Goal: Find contact information: Obtain details needed to contact an individual or organization

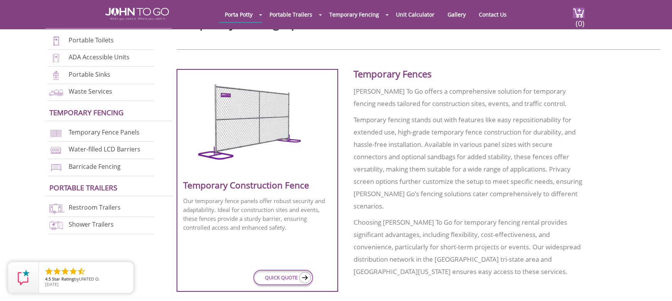
scroll to position [270, 0]
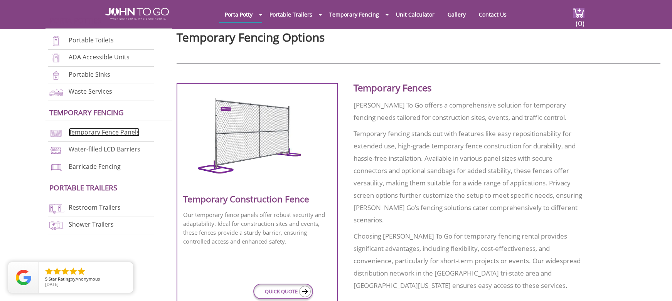
click at [81, 131] on link "Temporary Fence Panels" at bounding box center [104, 132] width 71 height 8
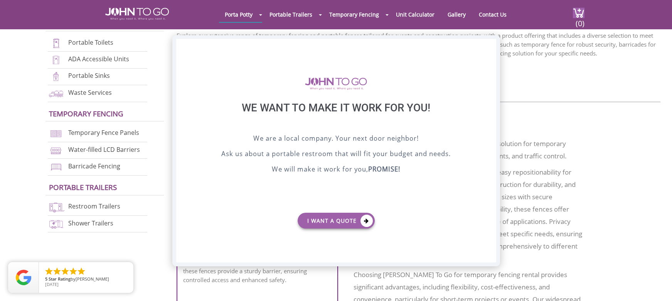
click at [489, 46] on div "X" at bounding box center [490, 45] width 12 height 13
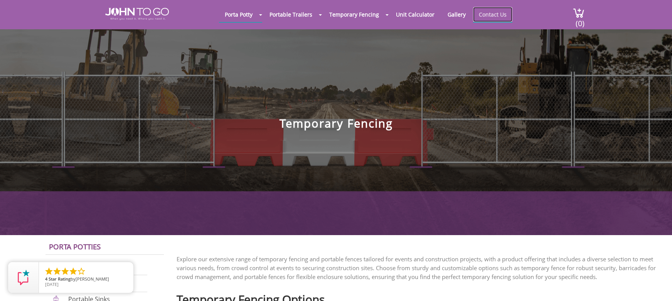
click at [496, 14] on link "Contact Us" at bounding box center [492, 14] width 39 height 15
